Goal: Task Accomplishment & Management: Manage account settings

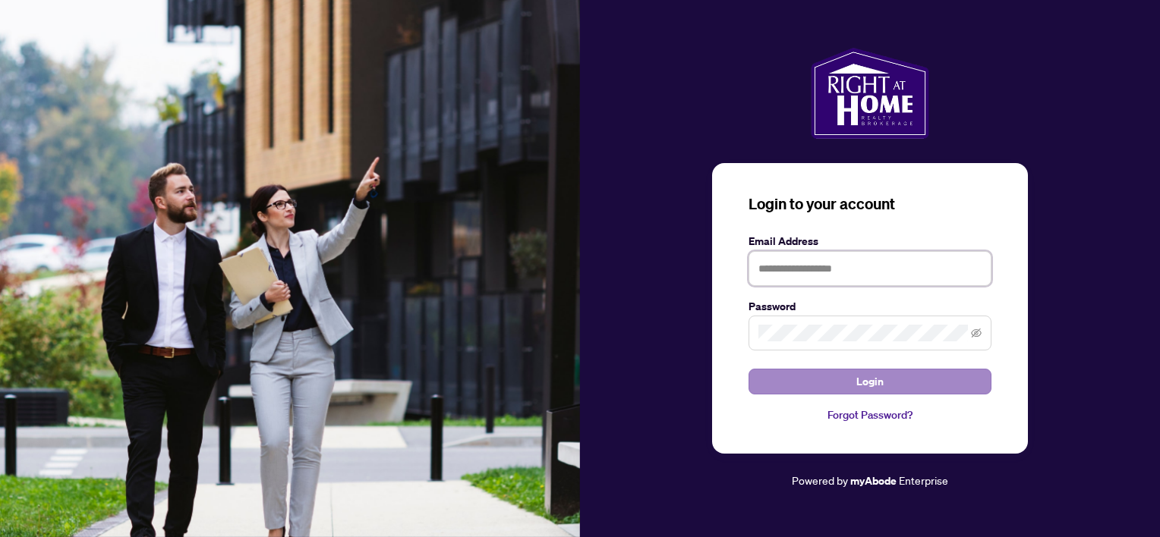
type input "**********"
click at [896, 377] on button "Login" at bounding box center [869, 382] width 243 height 26
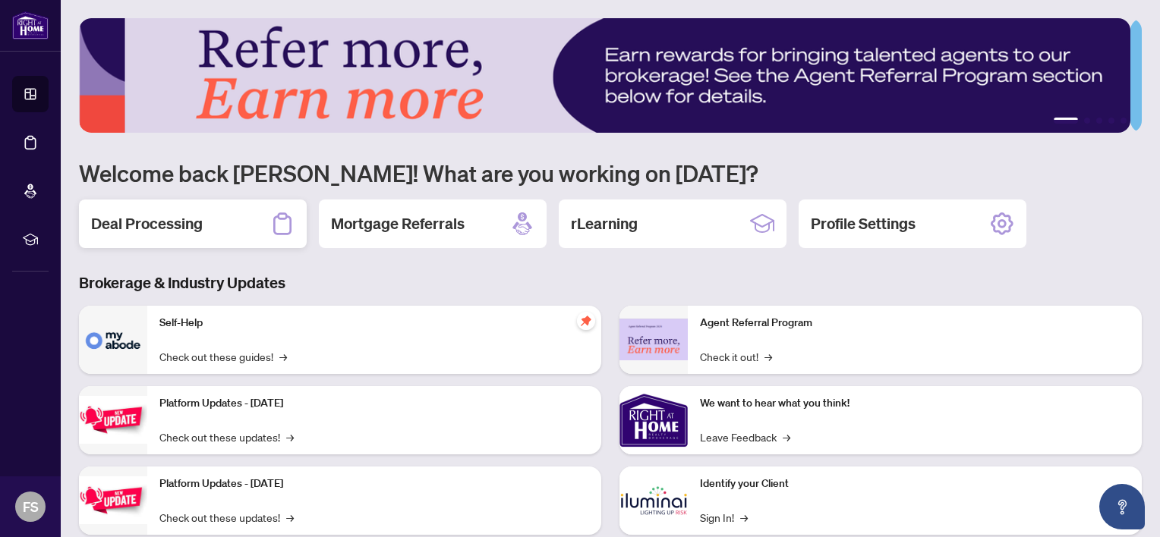
click at [173, 219] on h2 "Deal Processing" at bounding box center [147, 223] width 112 height 21
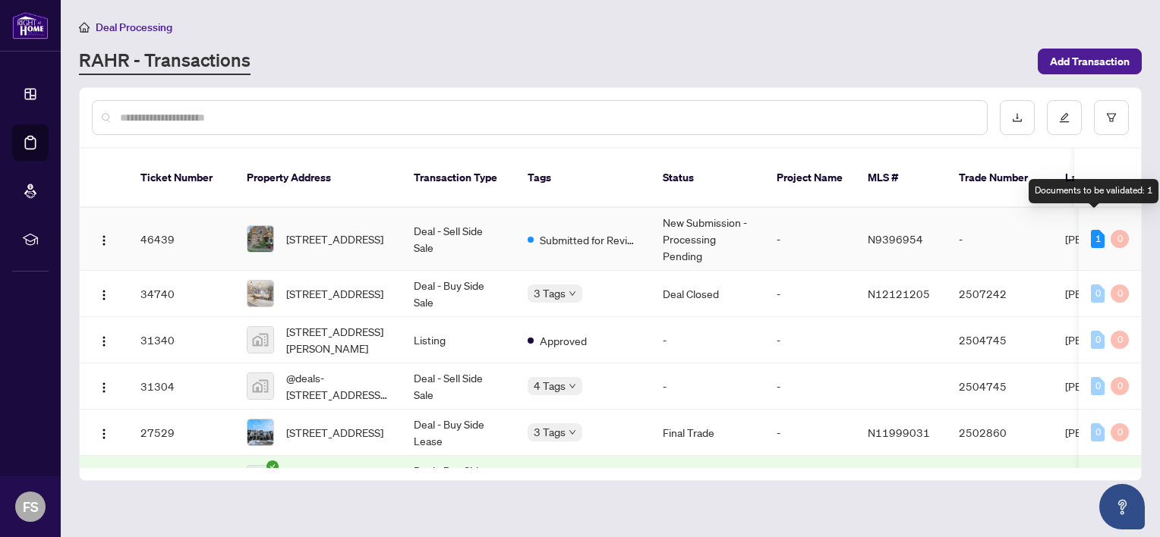
click at [1097, 230] on div "1" at bounding box center [1098, 239] width 14 height 18
click at [1091, 230] on div "1" at bounding box center [1098, 239] width 14 height 18
click at [823, 278] on td "-" at bounding box center [809, 294] width 91 height 46
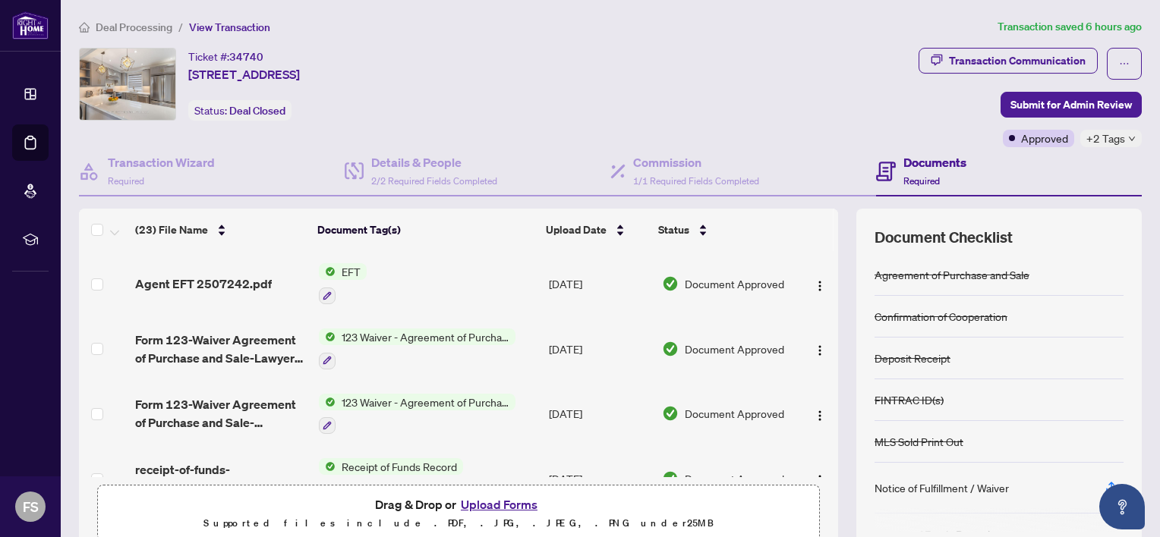
click at [337, 267] on span "EFT" at bounding box center [350, 271] width 31 height 17
click at [410, 272] on td "EFT" at bounding box center [428, 283] width 230 height 65
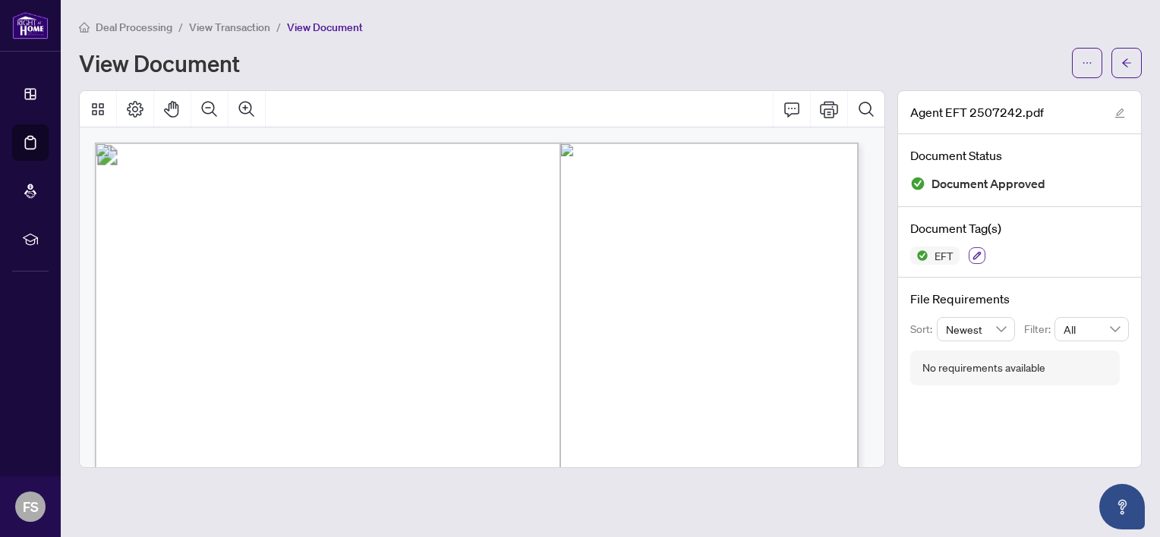
click at [975, 251] on icon "button" at bounding box center [976, 255] width 9 height 9
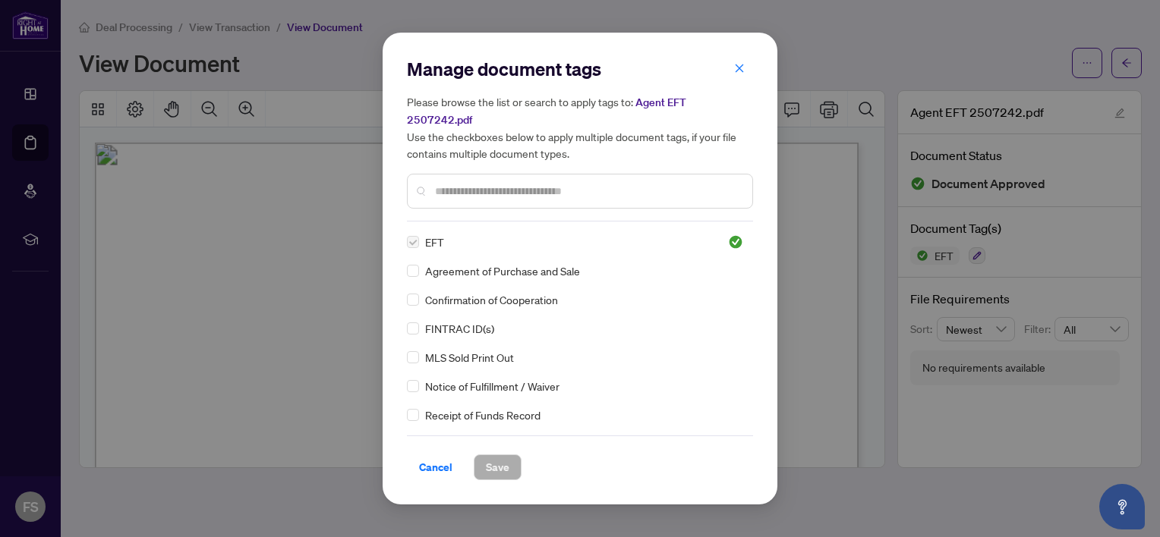
drag, startPoint x: 745, startPoint y: 81, endPoint x: 993, endPoint y: 114, distance: 249.6
click at [747, 81] on button "button" at bounding box center [739, 68] width 30 height 26
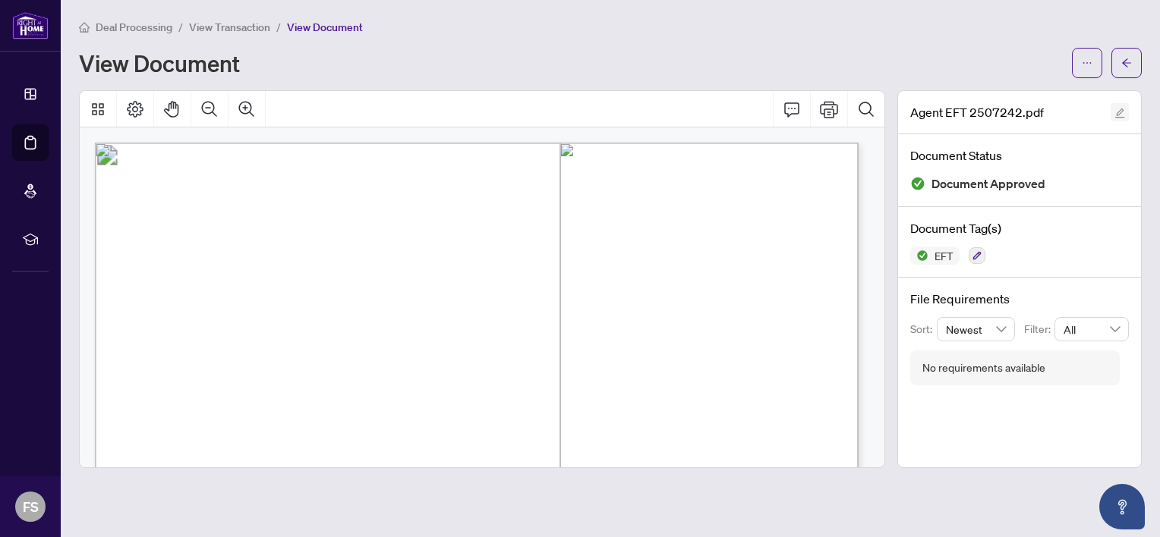
click at [1119, 111] on icon "edit" at bounding box center [1119, 113] width 11 height 11
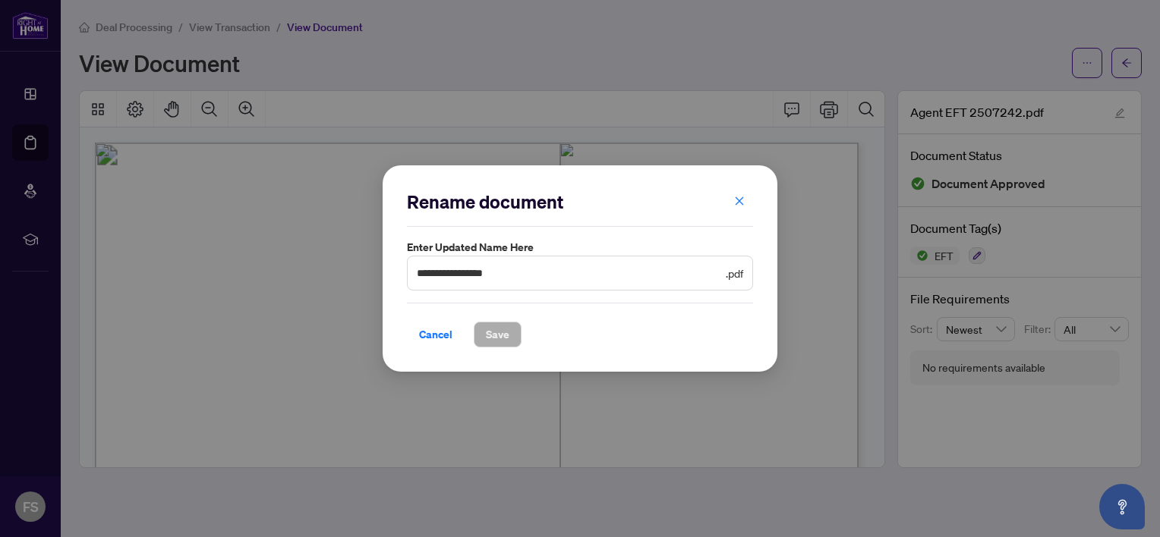
click at [737, 198] on icon "close" at bounding box center [739, 201] width 11 height 11
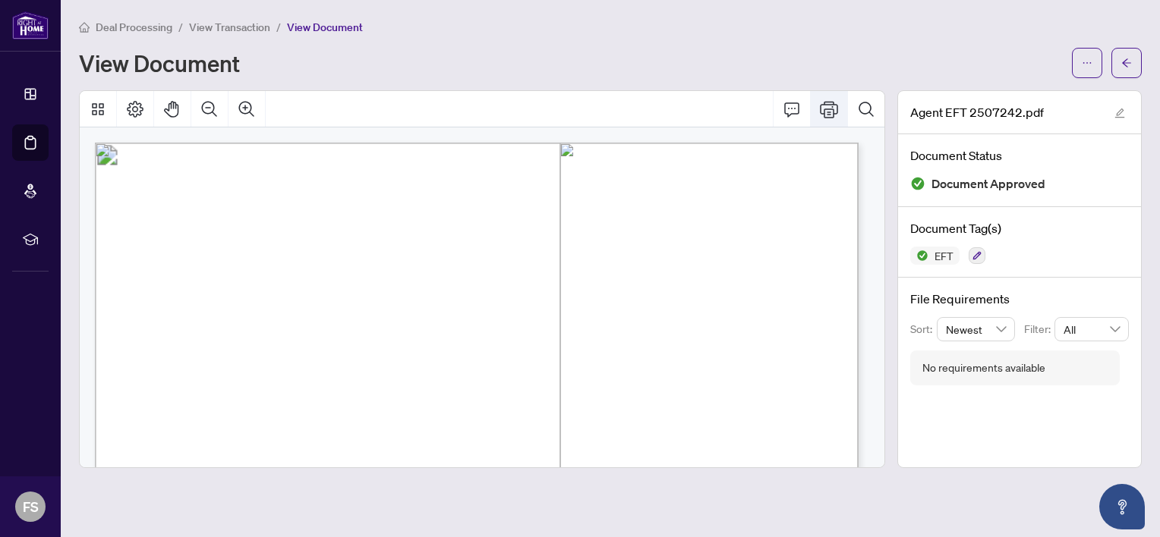
click at [822, 106] on icon "Print" at bounding box center [829, 109] width 18 height 18
click at [1127, 62] on icon "arrow-left" at bounding box center [1126, 62] width 9 height 8
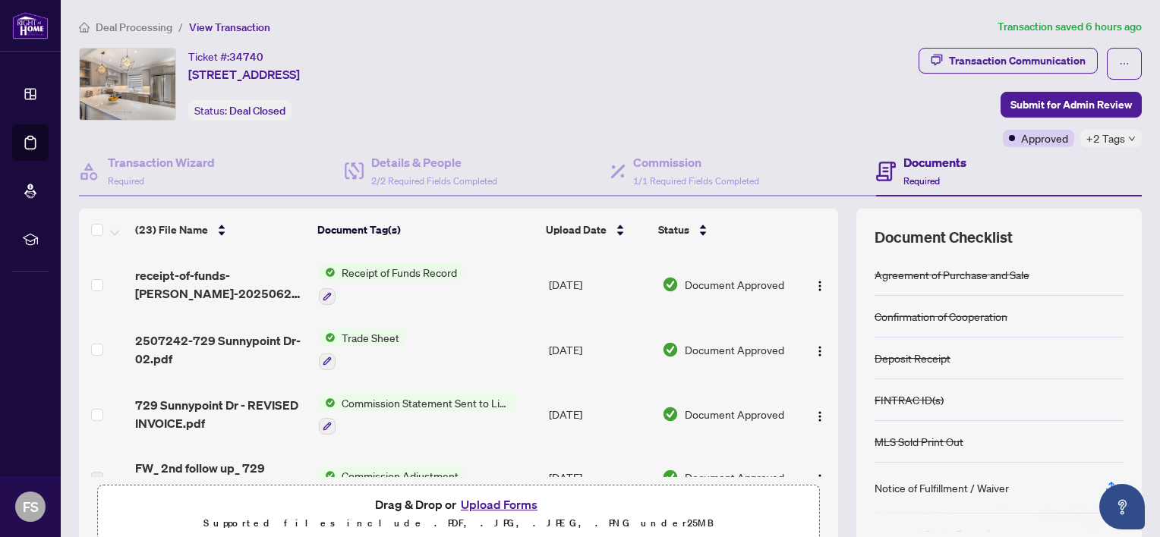
scroll to position [204, 0]
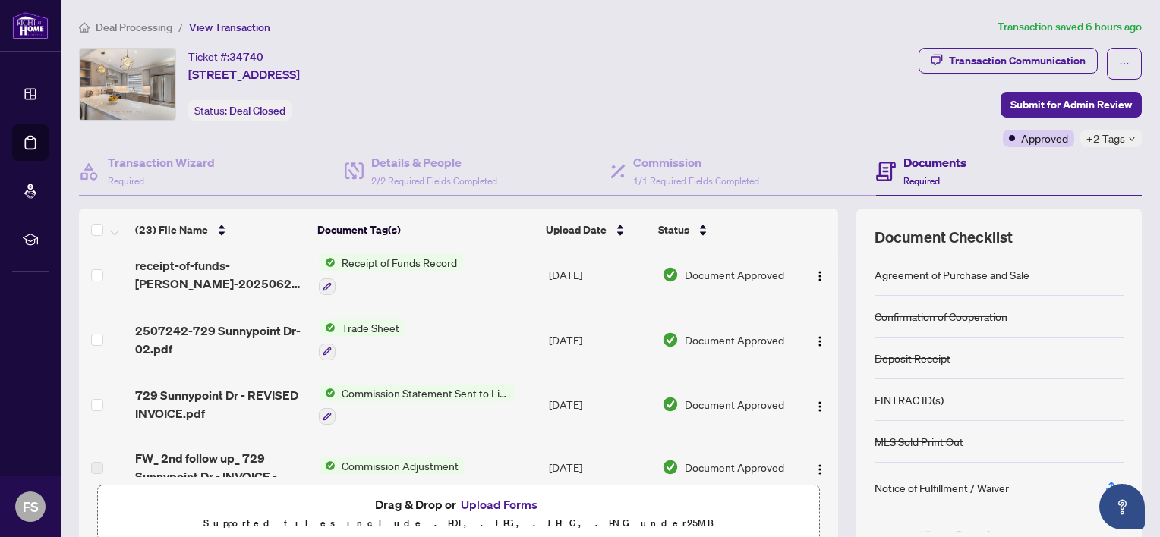
click at [735, 332] on span "Document Approved" at bounding box center [734, 340] width 99 height 17
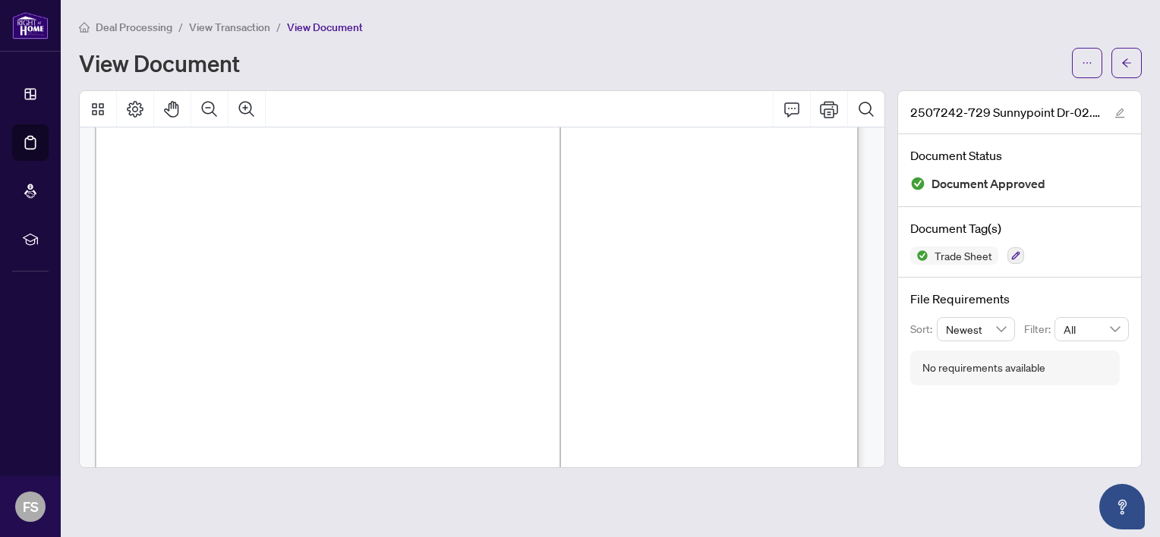
scroll to position [123, 0]
